Goal: Obtain resource: Obtain resource

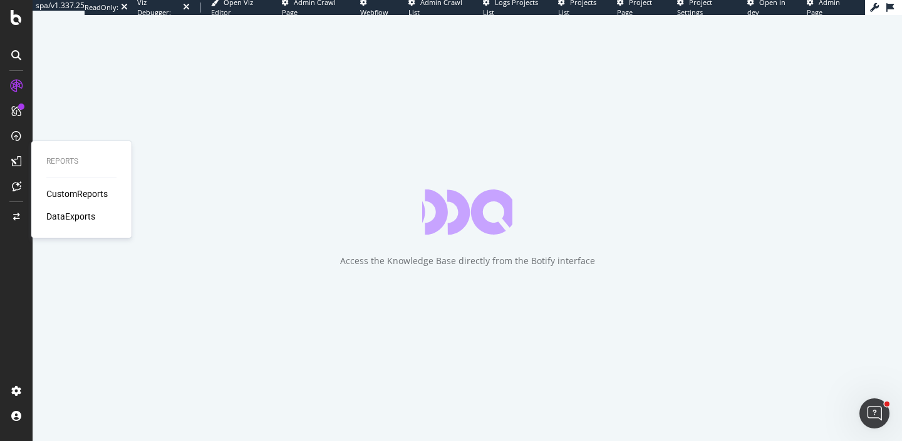
click at [76, 191] on div "CustomReports" at bounding box center [76, 193] width 61 height 13
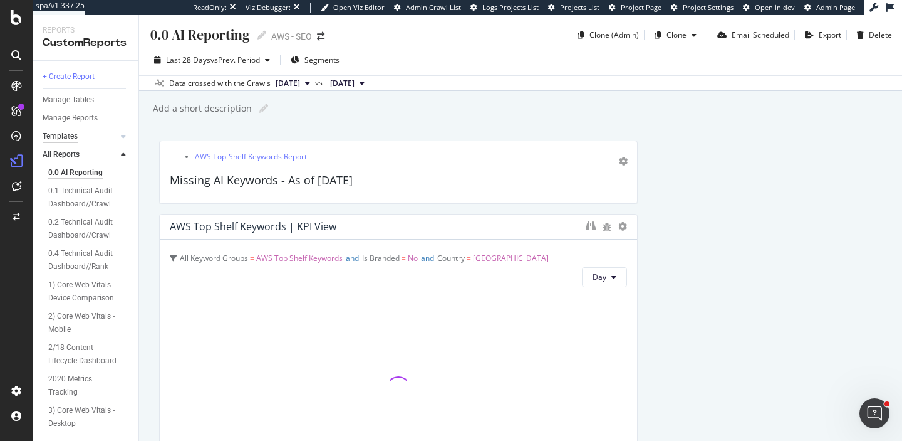
click at [74, 135] on div "Templates" at bounding box center [60, 136] width 35 height 13
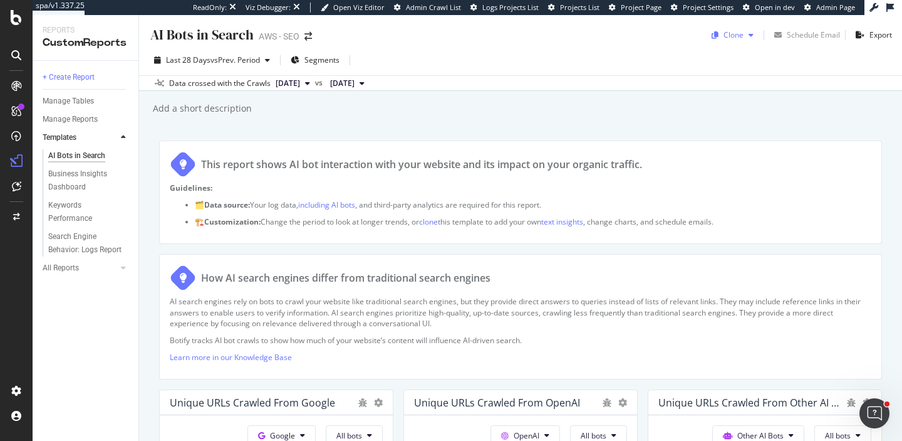
click at [751, 38] on icon "button" at bounding box center [751, 35] width 5 height 8
